Goal: Task Accomplishment & Management: Use online tool/utility

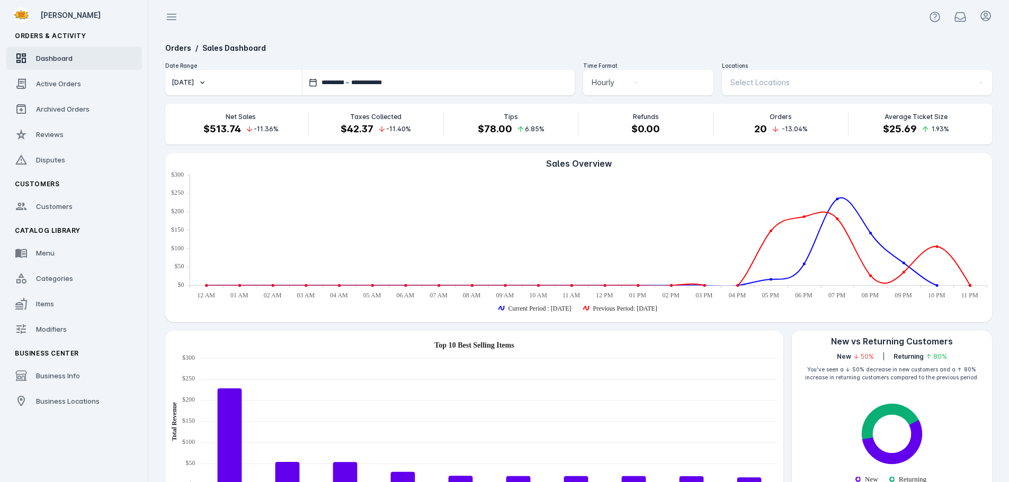
click at [400, 42] on div "Orders / Sales Dashboard" at bounding box center [578, 47] width 826 height 11
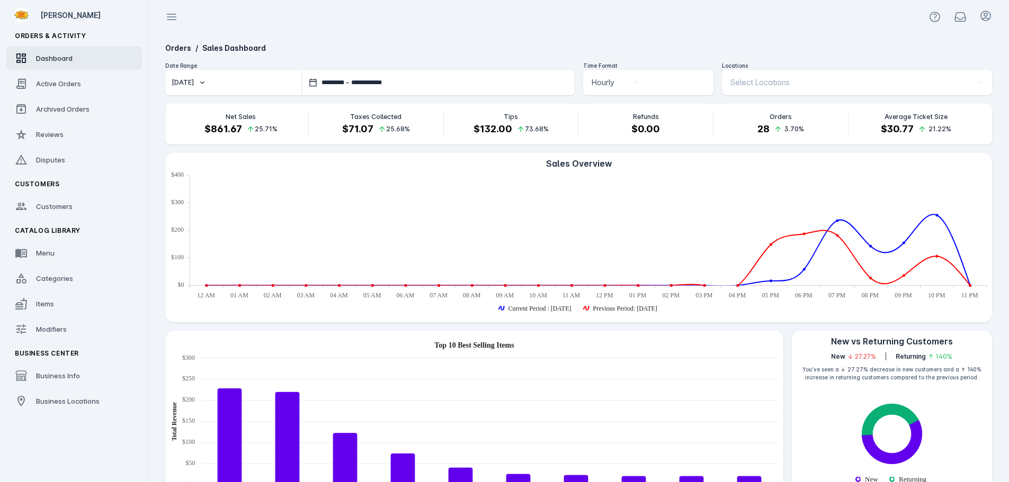
click at [775, 91] on div "Select Locations" at bounding box center [856, 82] width 253 height 25
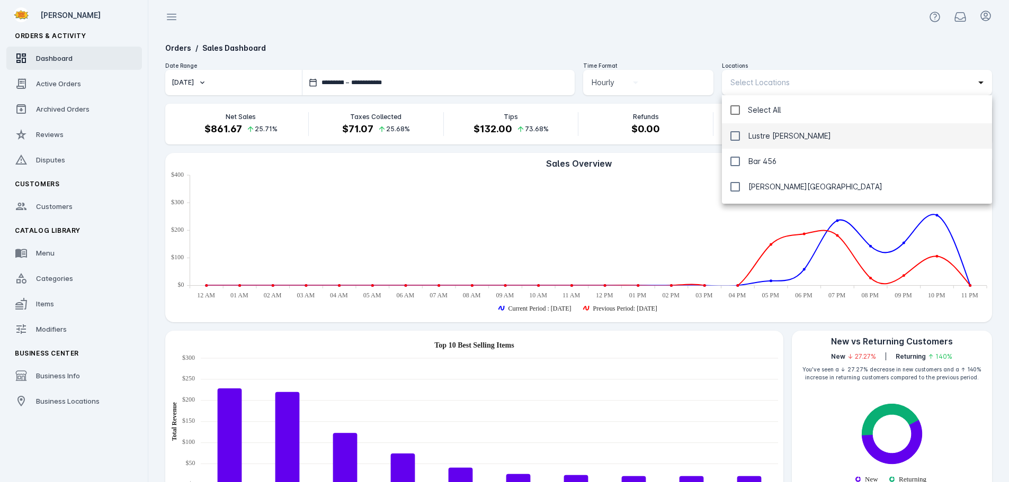
click at [771, 132] on span "Lustre [PERSON_NAME]" at bounding box center [789, 136] width 83 height 13
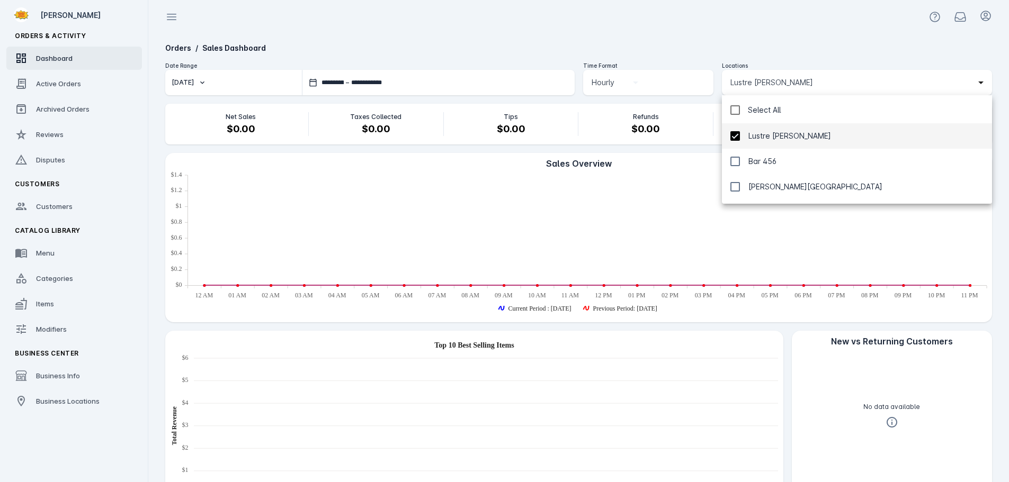
click at [751, 30] on div at bounding box center [504, 241] width 1009 height 482
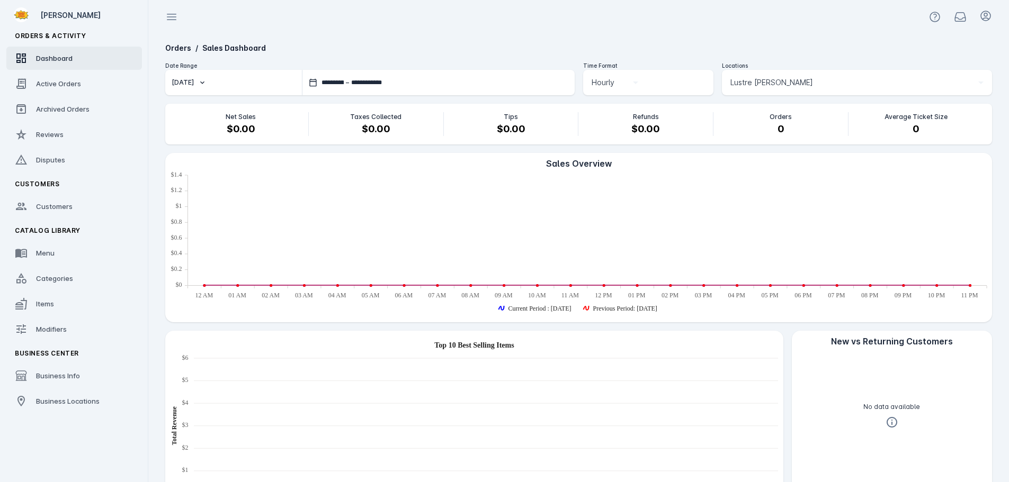
click at [770, 88] on span "Lustre [PERSON_NAME]" at bounding box center [771, 82] width 83 height 13
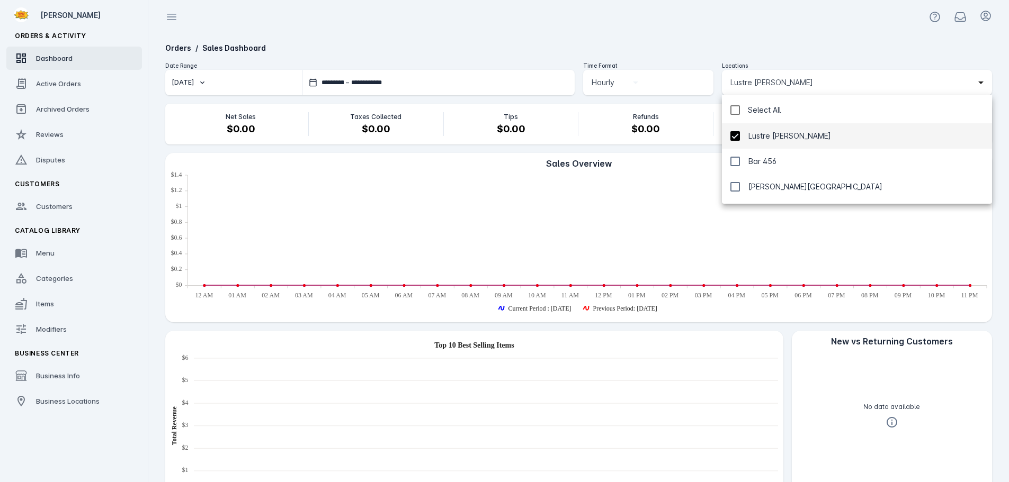
click at [769, 145] on mat-option "Lustre [PERSON_NAME]" at bounding box center [857, 135] width 270 height 25
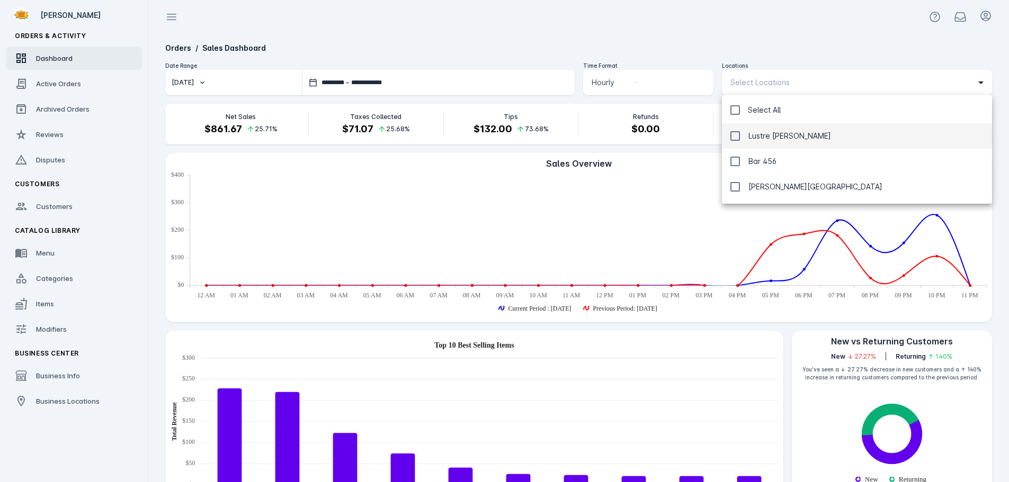
click at [35, 83] on div at bounding box center [504, 241] width 1009 height 482
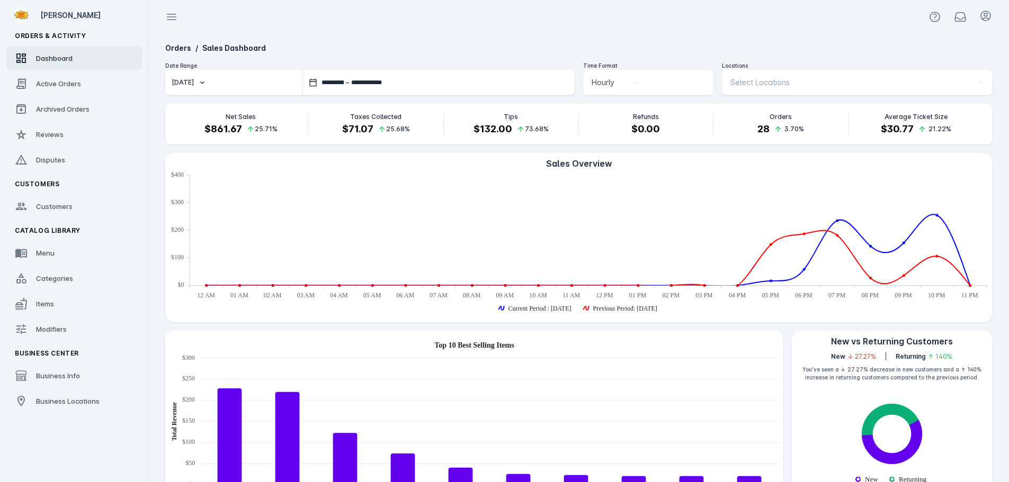
click at [62, 53] on div "Dashboard" at bounding box center [54, 58] width 37 height 11
